Goal: Transaction & Acquisition: Purchase product/service

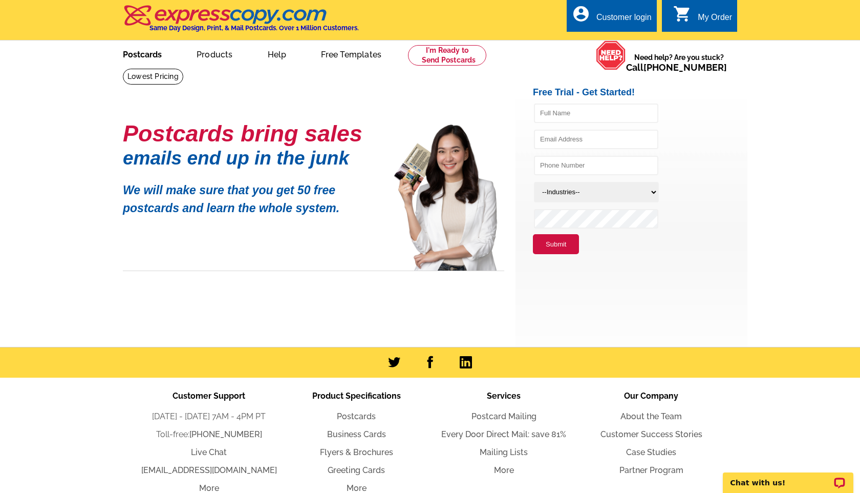
click at [139, 55] on link "Postcards" at bounding box center [142, 53] width 72 height 24
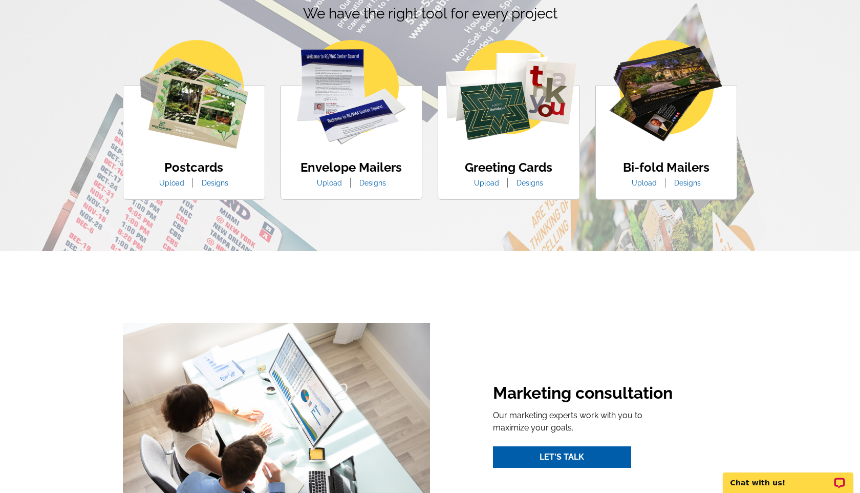
scroll to position [649, 0]
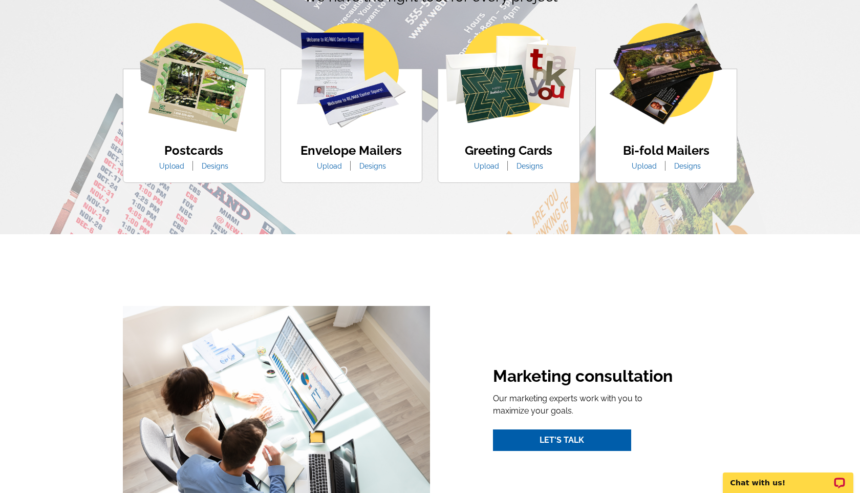
click at [192, 99] on img at bounding box center [194, 77] width 109 height 109
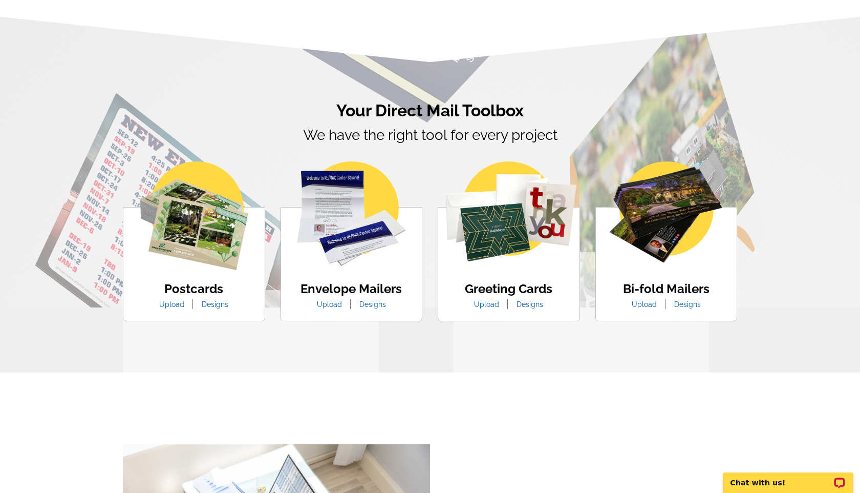
scroll to position [509, 0]
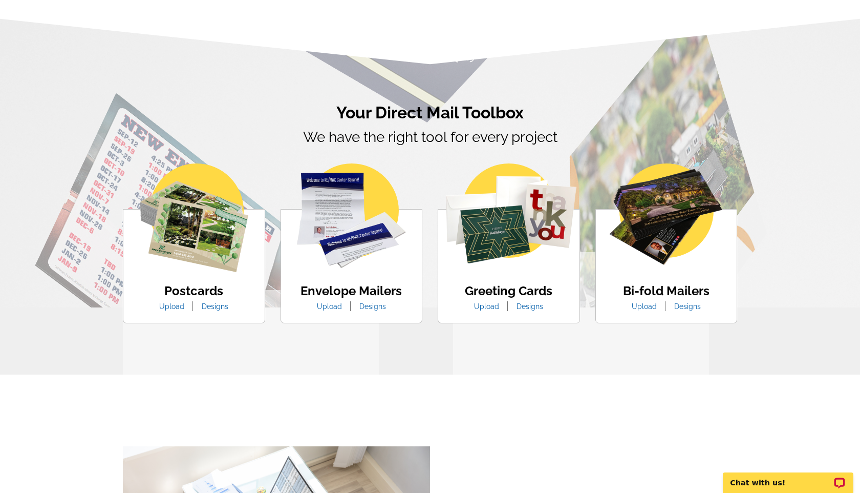
click at [179, 210] on img at bounding box center [194, 217] width 109 height 109
click at [210, 308] on link "Designs" at bounding box center [215, 306] width 42 height 8
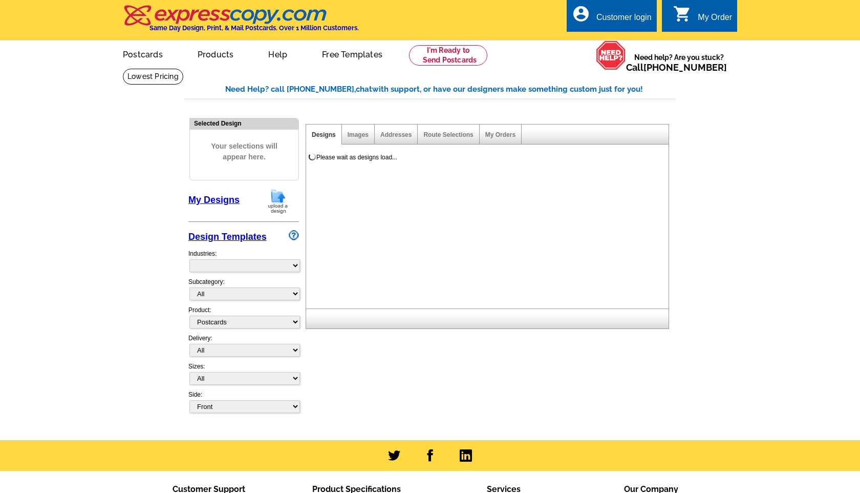
select select "1"
select select "971"
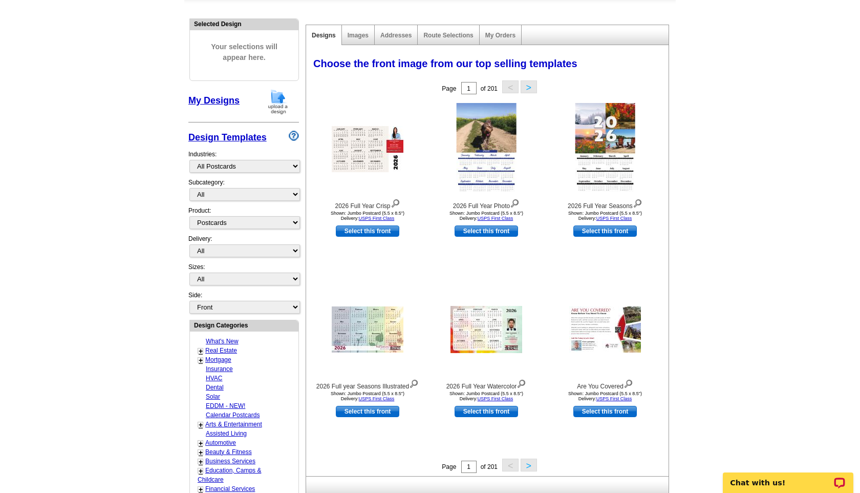
scroll to position [102, 0]
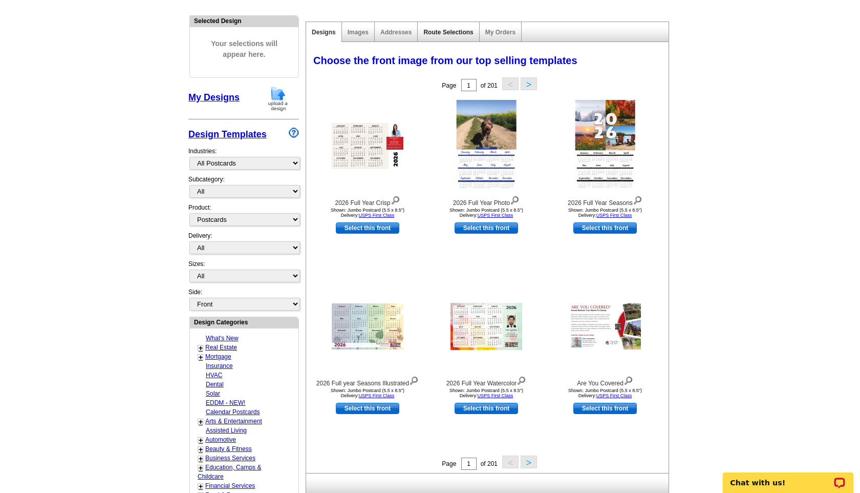
click at [445, 33] on link "Route Selections" at bounding box center [448, 32] width 50 height 7
